Goal: Task Accomplishment & Management: Complete application form

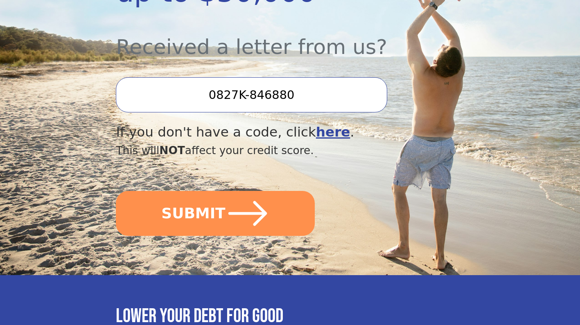
scroll to position [295, 0]
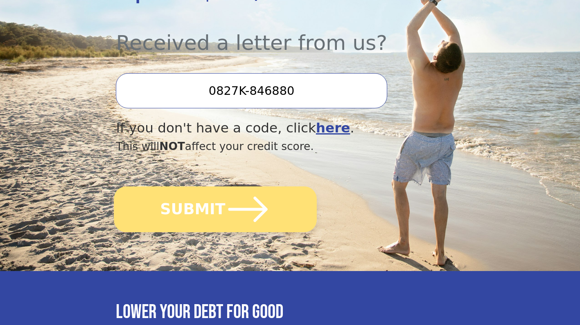
click at [162, 204] on button "SUBMIT" at bounding box center [215, 210] width 203 height 46
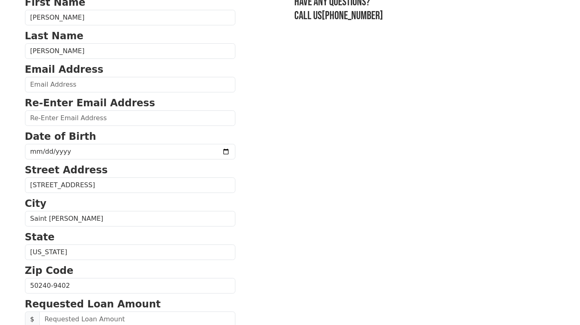
scroll to position [68, 0]
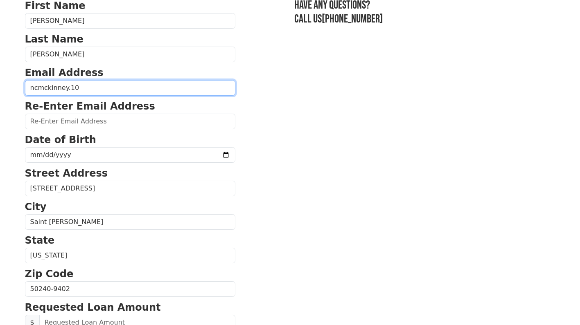
type input "[EMAIL_ADDRESS][DOMAIN_NAME]"
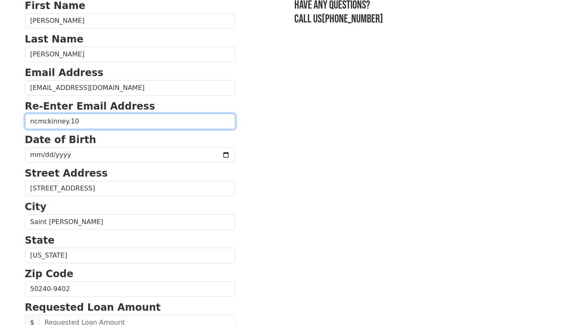
type input "[EMAIL_ADDRESS][DOMAIN_NAME]"
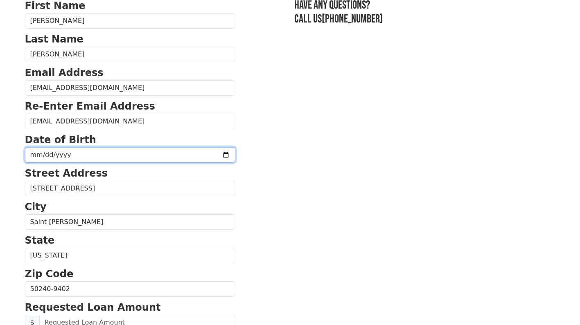
click at [70, 159] on input "date" at bounding box center [130, 155] width 210 height 16
click at [42, 154] on input "date" at bounding box center [130, 155] width 210 height 16
type input "[DATE]"
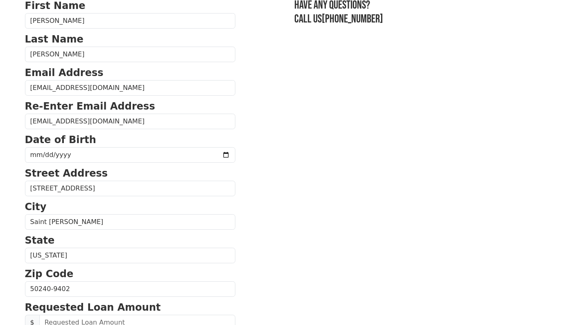
click at [203, 175] on p "Street Address" at bounding box center [130, 173] width 210 height 15
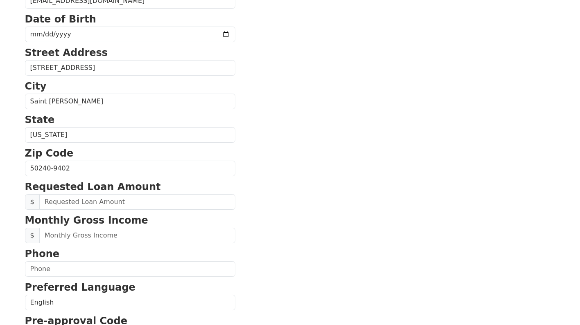
scroll to position [194, 0]
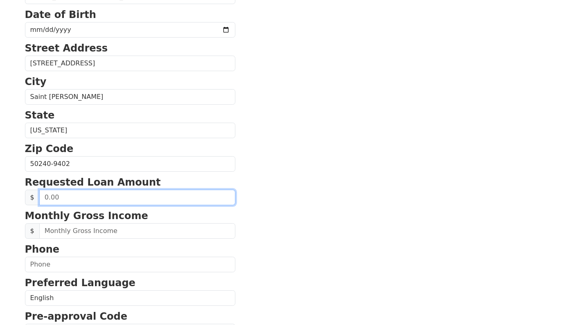
click at [115, 202] on input "text" at bounding box center [137, 198] width 196 height 16
click at [105, 201] on input "text" at bounding box center [137, 198] width 196 height 16
type input "20,000.00"
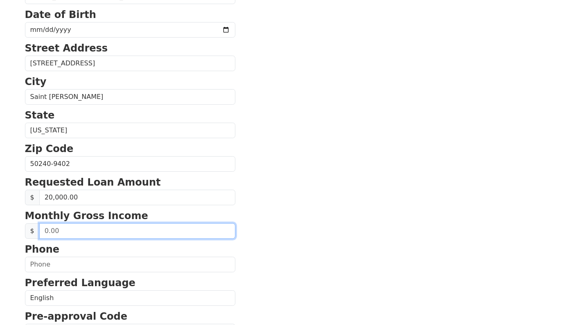
click at [112, 234] on input "text" at bounding box center [137, 231] width 196 height 16
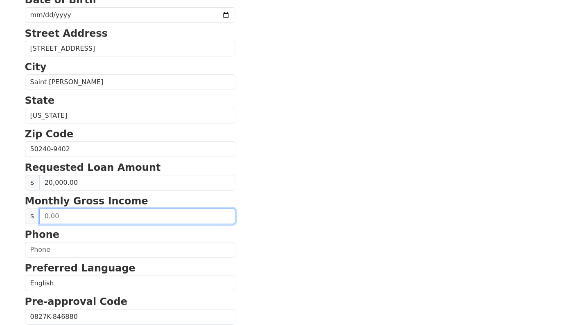
scroll to position [212, 0]
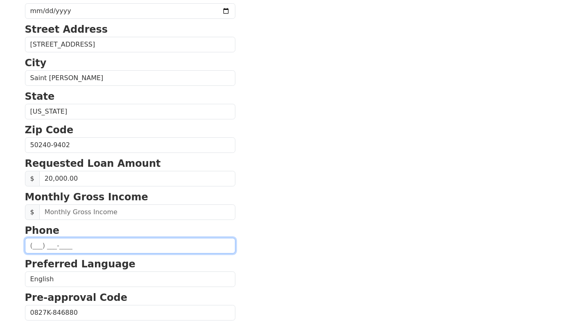
click at [30, 250] on input "text" at bounding box center [130, 246] width 210 height 16
type input "(6__) ___-____"
type input "[PHONE_NUMBER]"
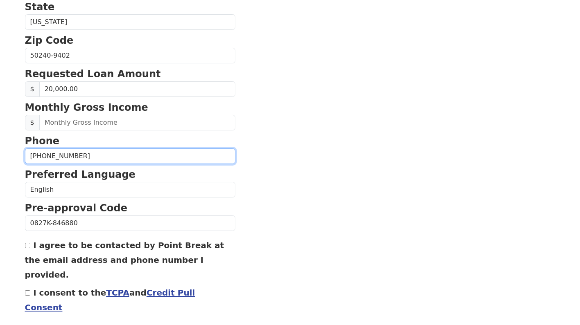
scroll to position [303, 0]
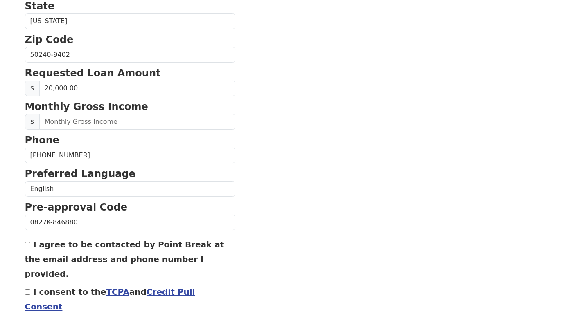
click at [27, 247] on input "I agree to be contacted by Point Break at the email address and phone number I …" at bounding box center [27, 244] width 5 height 5
checkbox input "true"
click at [29, 290] on input "I consent to the TCPA and Credit Pull Consent" at bounding box center [27, 292] width 5 height 5
checkbox input "true"
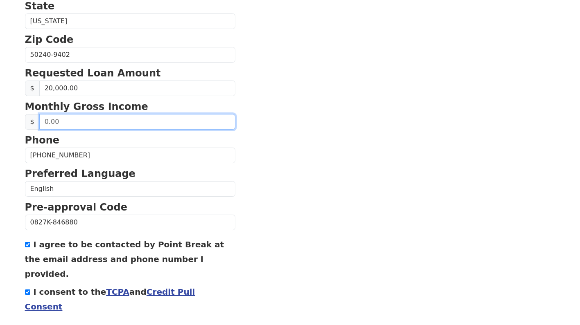
click at [69, 121] on input "text" at bounding box center [137, 122] width 196 height 16
type input "11,000.00"
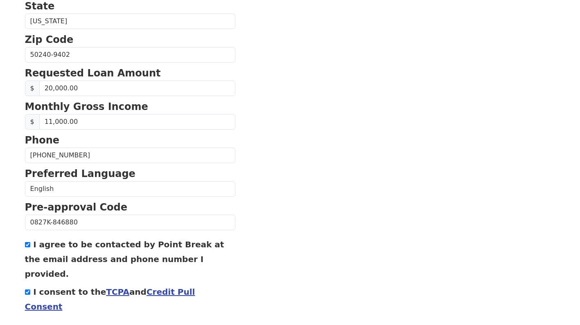
click at [221, 156] on section "First Name [PERSON_NAME] Last Name [PERSON_NAME] Email Address [EMAIL_ADDRESS][…" at bounding box center [290, 56] width 530 height 584
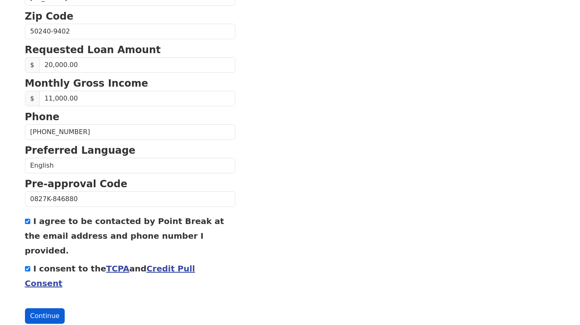
scroll to position [326, 0]
click at [46, 309] on button "Continue" at bounding box center [45, 317] width 40 height 16
